Goal: Information Seeking & Learning: Learn about a topic

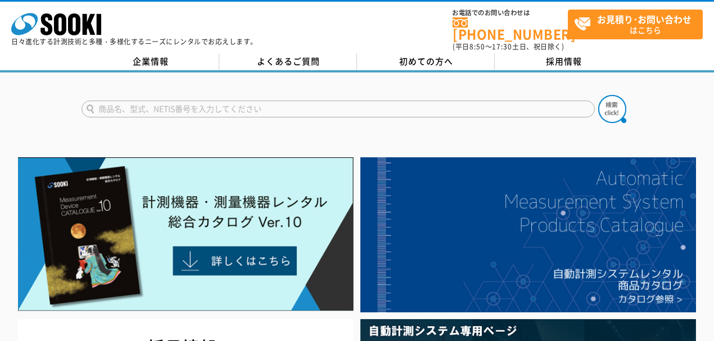
click at [198, 101] on input "text" at bounding box center [338, 109] width 513 height 17
click at [598, 95] on button at bounding box center [612, 109] width 28 height 28
click at [121, 101] on input "ピロー" at bounding box center [338, 109] width 513 height 17
type input "ピ"
type input "ひ"
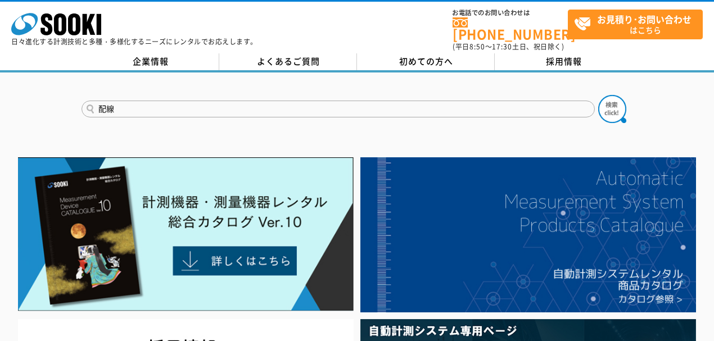
click at [598, 95] on button at bounding box center [612, 109] width 28 height 28
click at [134, 101] on input "配線" at bounding box center [338, 109] width 513 height 17
type input "配"
type input "ｷ"
click at [598, 95] on button at bounding box center [612, 109] width 28 height 28
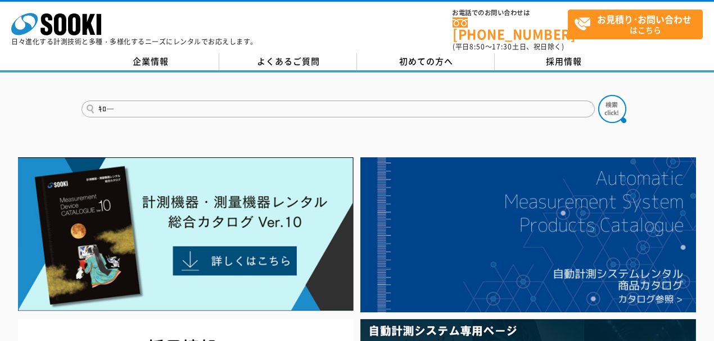
click at [120, 105] on input "ｷﾛ―" at bounding box center [338, 109] width 513 height 17
type input "ｷ"
type input "ロー"
click at [598, 95] on button at bounding box center [612, 109] width 28 height 28
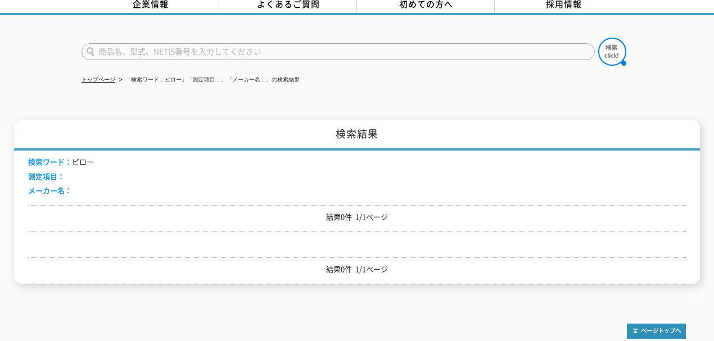
scroll to position [7, 0]
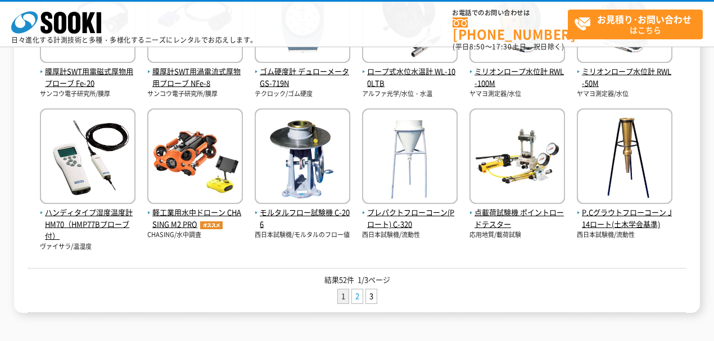
scroll to position [525, 0]
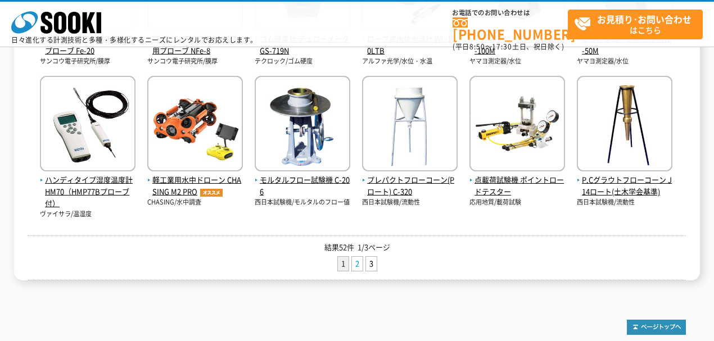
click at [356, 261] on link "2" at bounding box center [357, 264] width 11 height 14
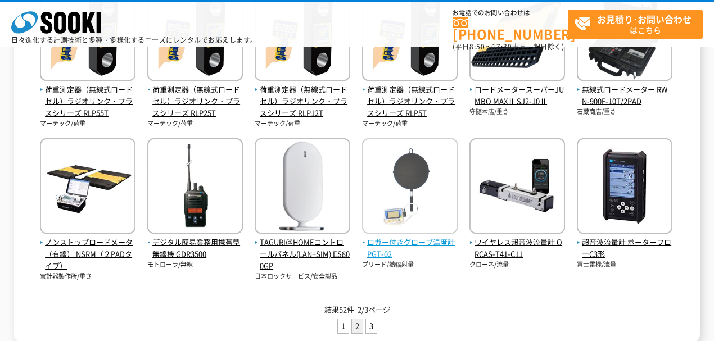
scroll to position [450, 0]
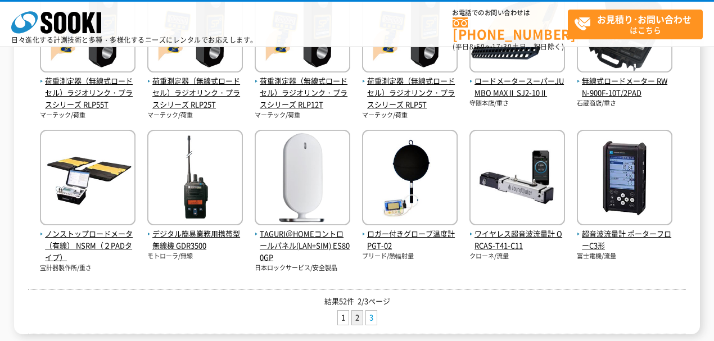
click at [373, 322] on link "3" at bounding box center [371, 318] width 11 height 14
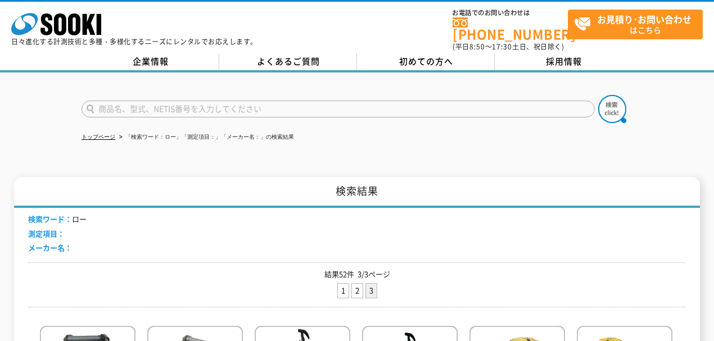
click at [111, 101] on input "text" at bounding box center [338, 109] width 513 height 17
type input "配線"
click at [598, 95] on button at bounding box center [612, 109] width 28 height 28
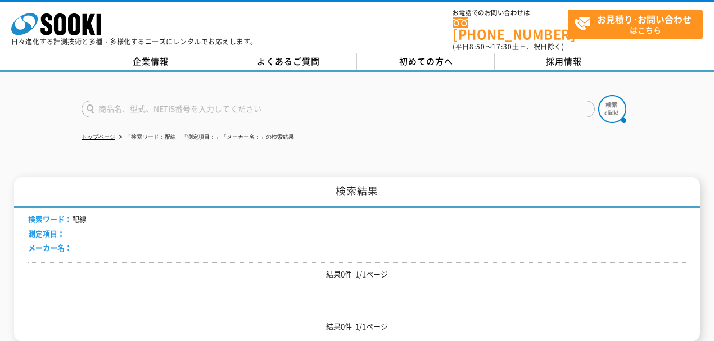
click at [142, 103] on input "text" at bounding box center [338, 109] width 513 height 17
type input "商品名、型式、NETIS番号を入力してください"
click at [141, 101] on input "text" at bounding box center [338, 109] width 513 height 17
click at [598, 95] on button at bounding box center [612, 109] width 28 height 28
drag, startPoint x: 143, startPoint y: 105, endPoint x: 144, endPoint y: 114, distance: 9.1
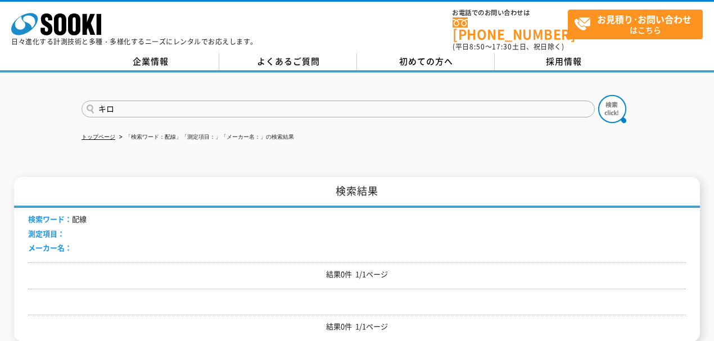
click at [143, 105] on input "キロ" at bounding box center [338, 109] width 513 height 17
click at [142, 101] on input "キロ" at bounding box center [338, 109] width 513 height 17
type input "キ"
type input "ピロー"
click at [598, 95] on button at bounding box center [612, 109] width 28 height 28
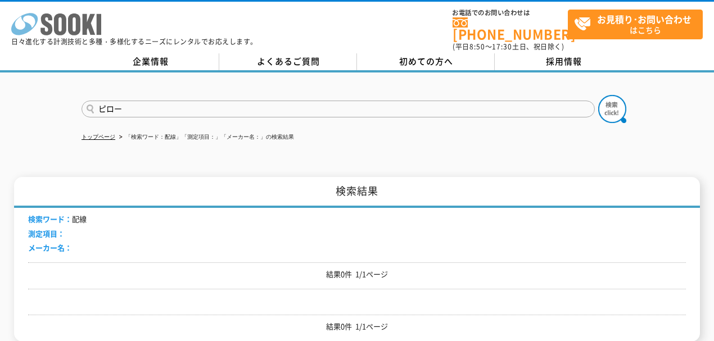
click at [39, 20] on icon "株式会社 ソーキ" at bounding box center [56, 24] width 90 height 22
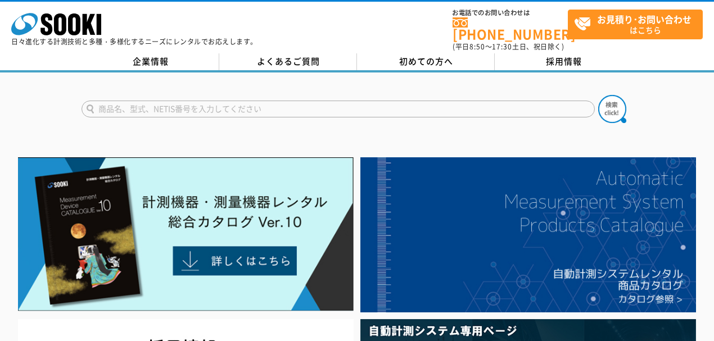
click at [153, 105] on input "text" at bounding box center [338, 109] width 513 height 17
type input "商品名、型式、NETIS番号を入力してください"
